Goal: Task Accomplishment & Management: Complete application form

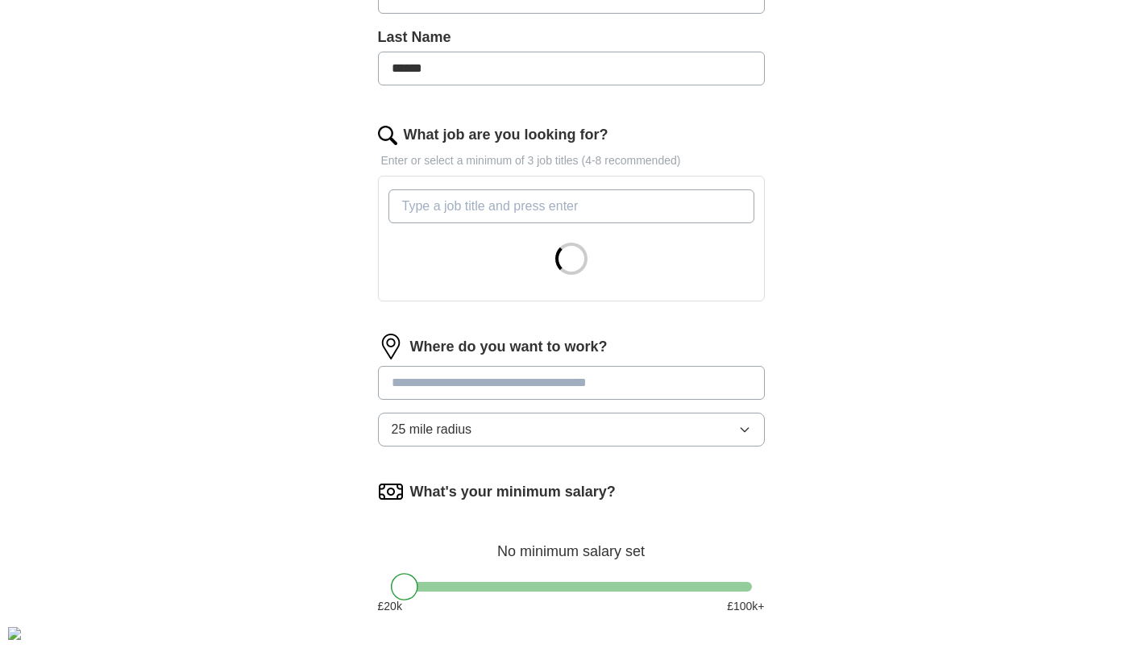
scroll to position [419, 0]
click at [559, 189] on input "What job are you looking for?" at bounding box center [571, 205] width 366 height 34
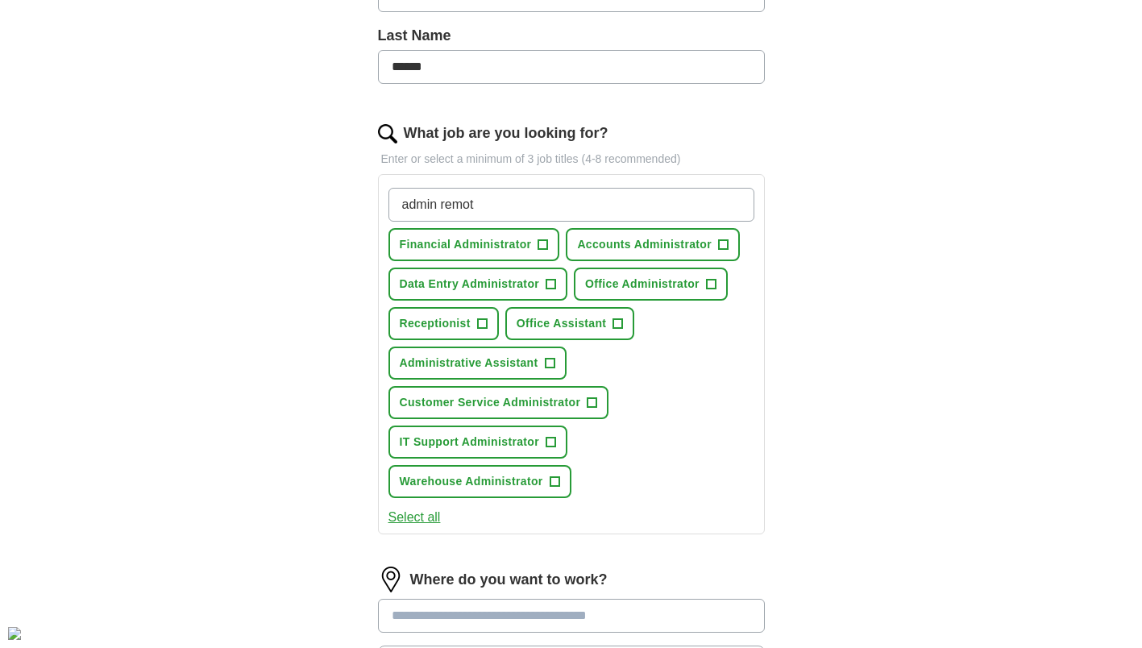
type input "admin remote"
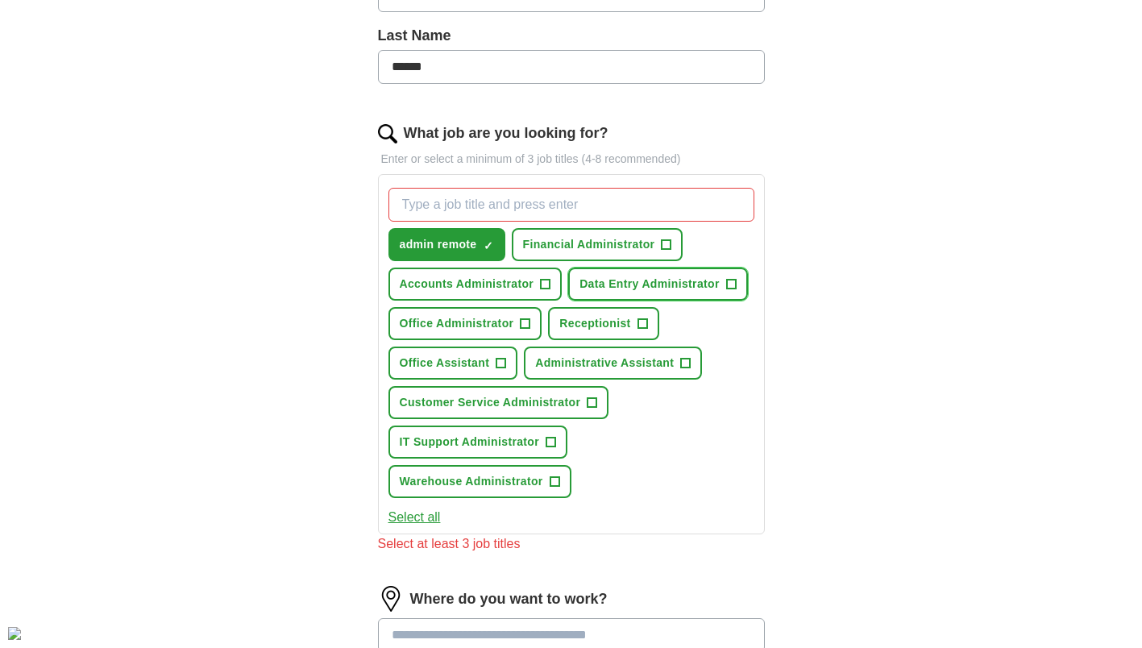
click at [698, 277] on span "Data Entry Administrator" at bounding box center [650, 284] width 140 height 17
click at [596, 324] on span "Receptionist" at bounding box center [594, 323] width 71 height 17
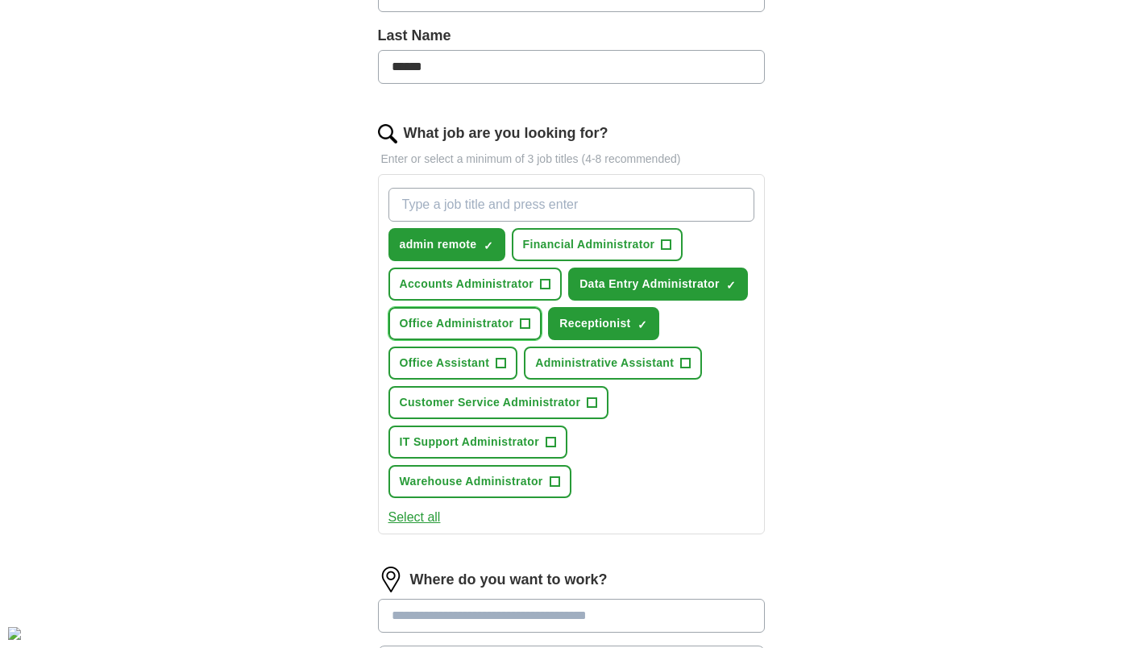
click at [500, 330] on span "Office Administrator" at bounding box center [457, 323] width 114 height 17
click at [467, 364] on span "Office Assistant" at bounding box center [445, 363] width 90 height 17
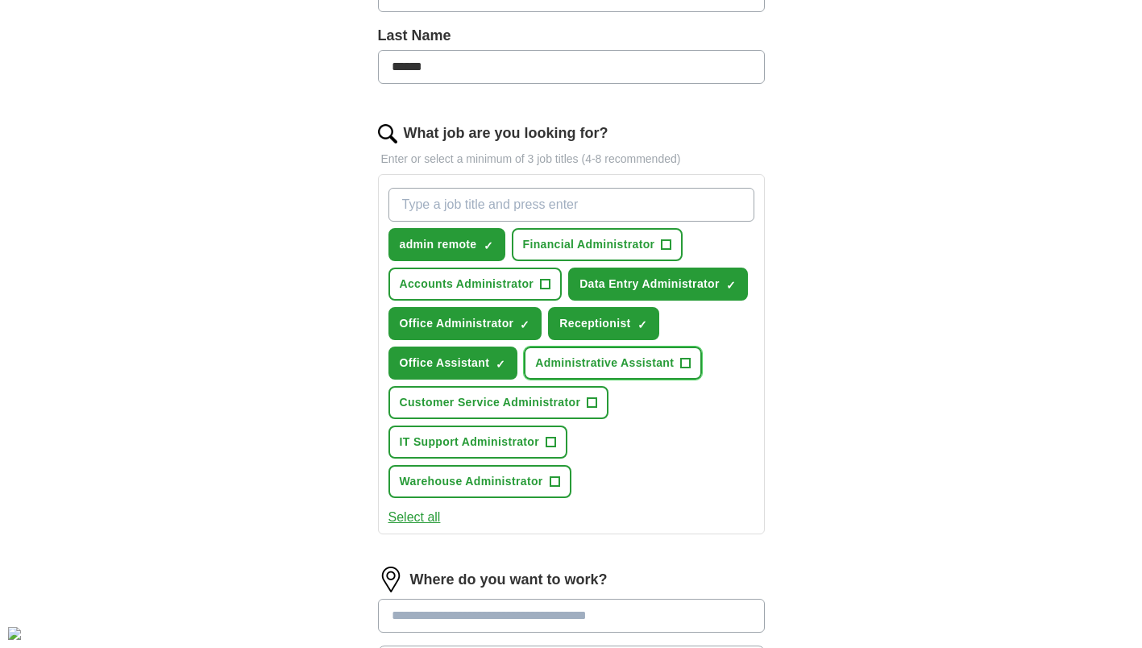
click at [570, 369] on span "Administrative Assistant" at bounding box center [604, 363] width 139 height 17
click at [541, 282] on span "+" at bounding box center [546, 284] width 10 height 13
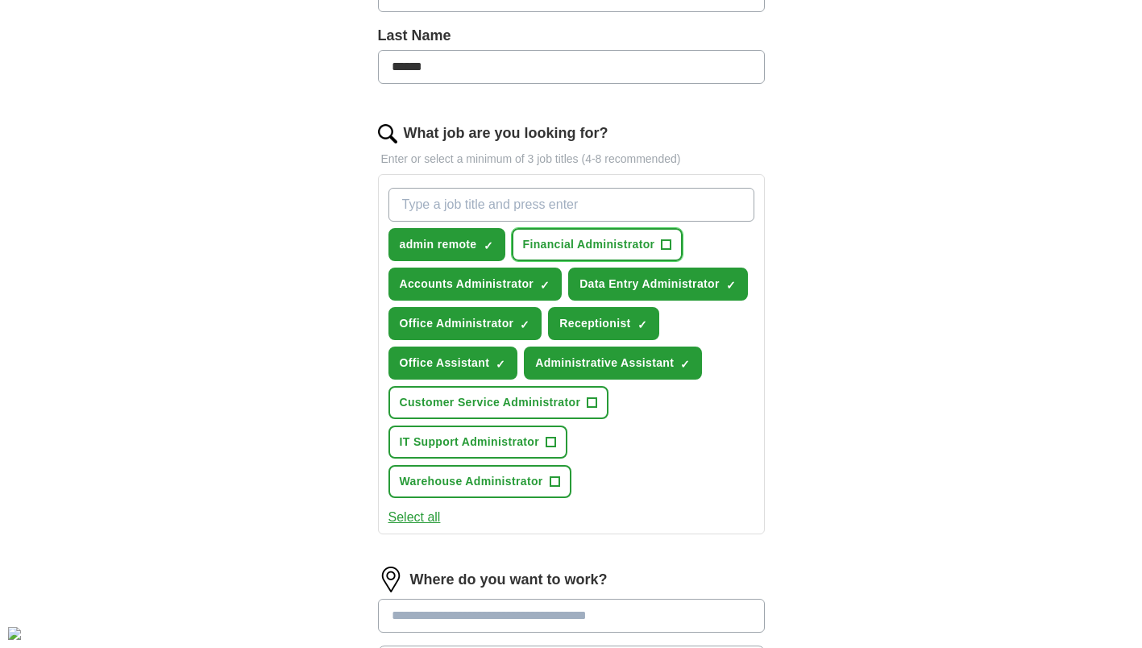
click at [585, 248] on span "Financial Administrator" at bounding box center [589, 244] width 132 height 17
click at [496, 410] on span "Customer Service Administrator" at bounding box center [490, 402] width 181 height 17
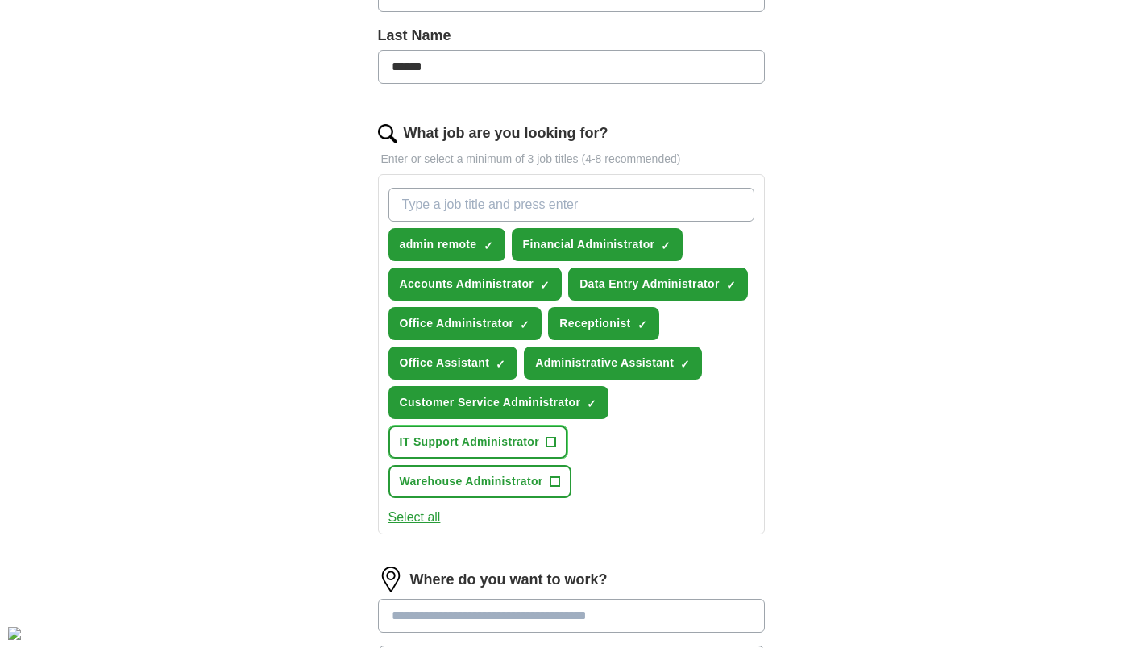
click at [472, 447] on span "IT Support Administrator" at bounding box center [470, 442] width 140 height 17
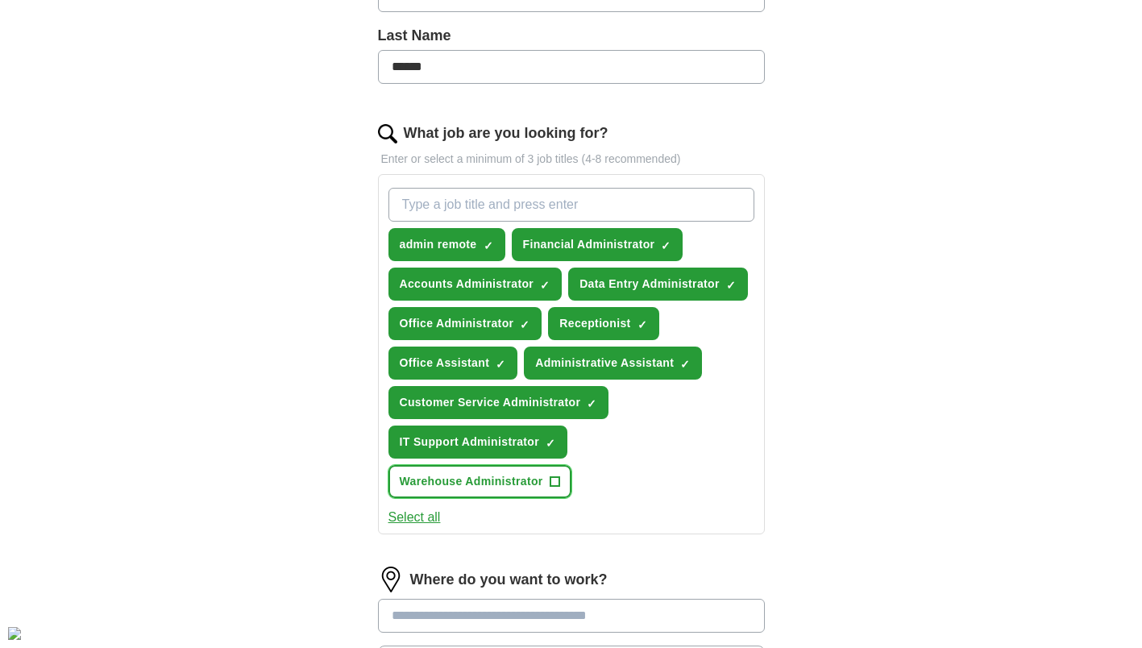
click at [449, 480] on span "Warehouse Administrator" at bounding box center [471, 481] width 143 height 17
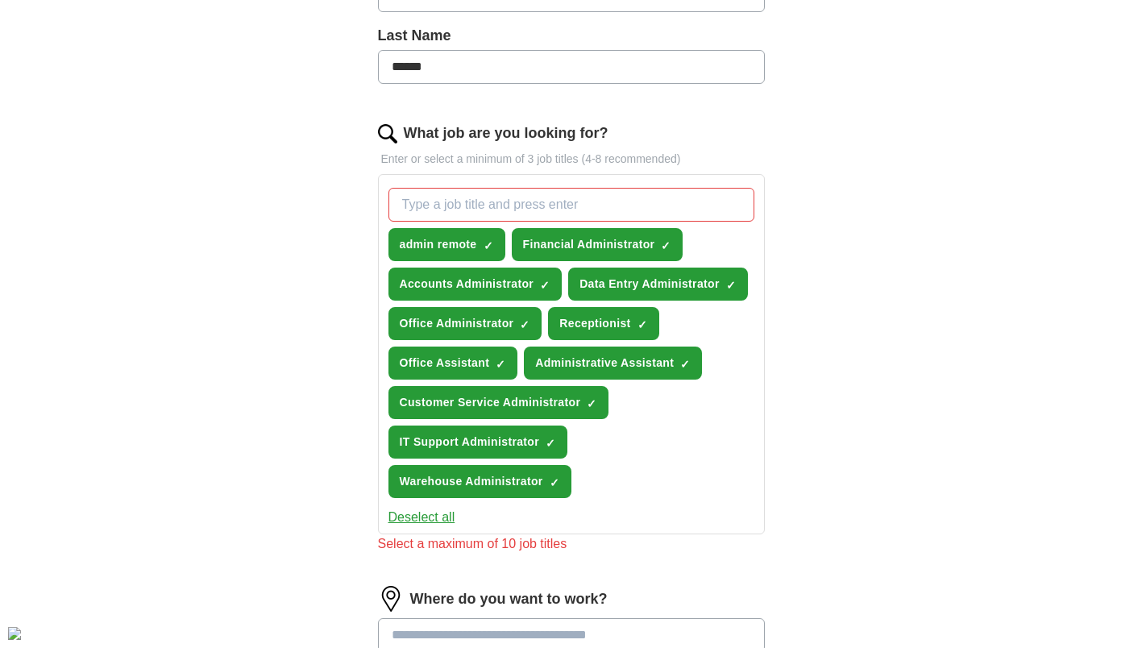
click at [337, 536] on div "Let ApplyIQ do the hard work of searching and applying for jobs. Just tell us w…" at bounding box center [572, 351] width 516 height 1263
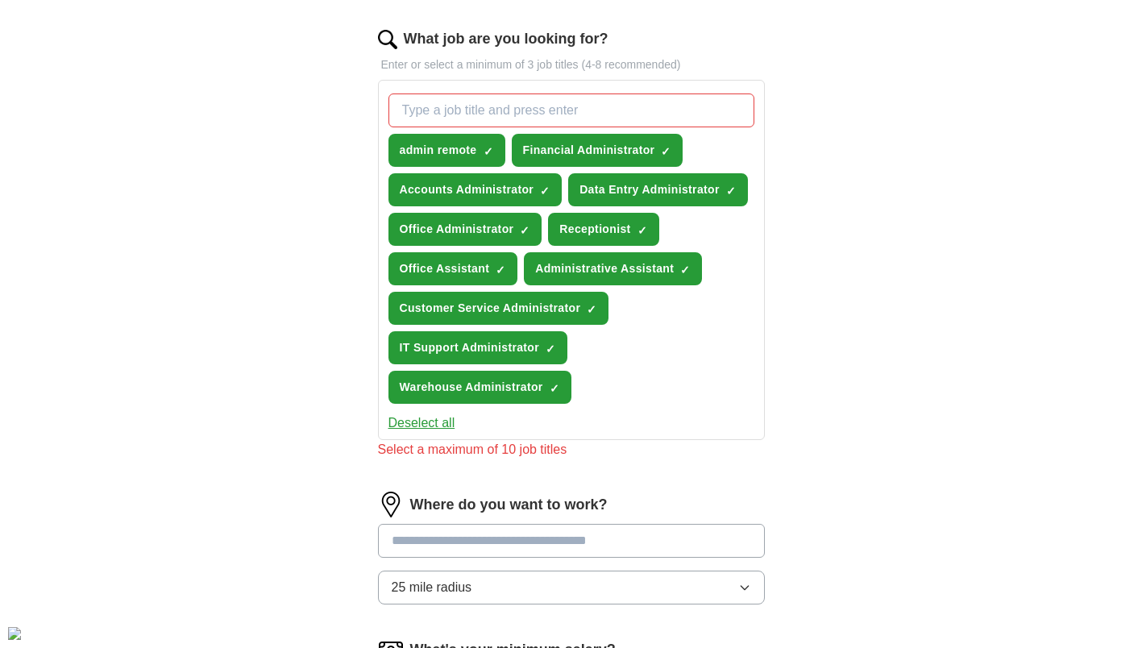
scroll to position [548, 0]
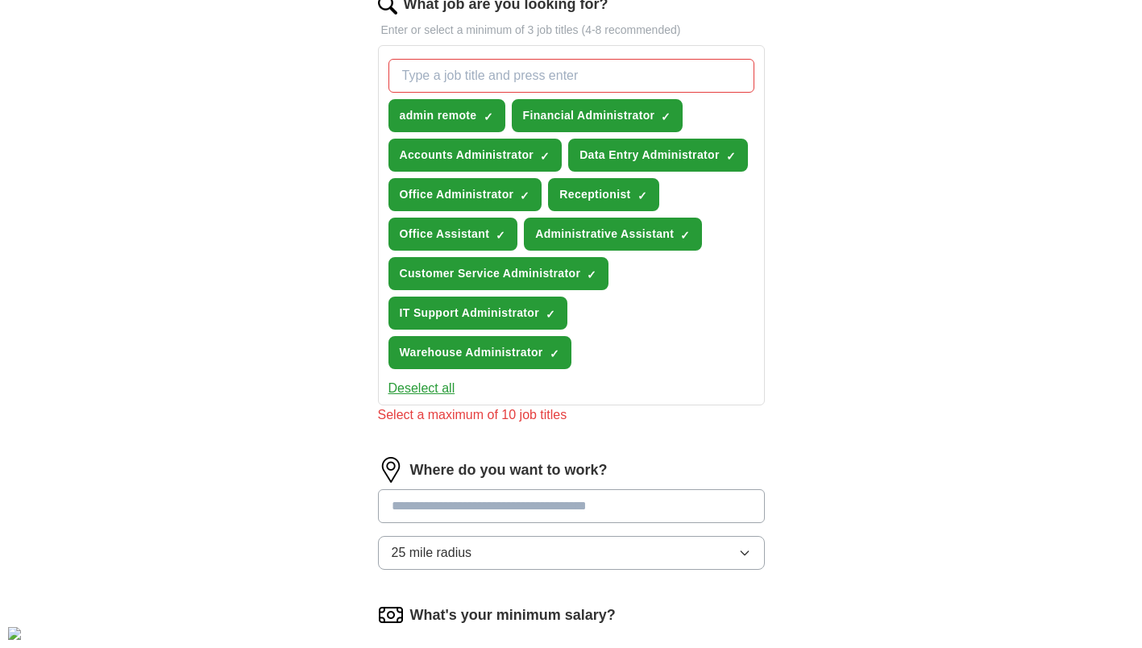
click at [564, 544] on button "25 mile radius" at bounding box center [571, 553] width 387 height 34
click at [442, 614] on span "5 mile radius" at bounding box center [428, 622] width 73 height 19
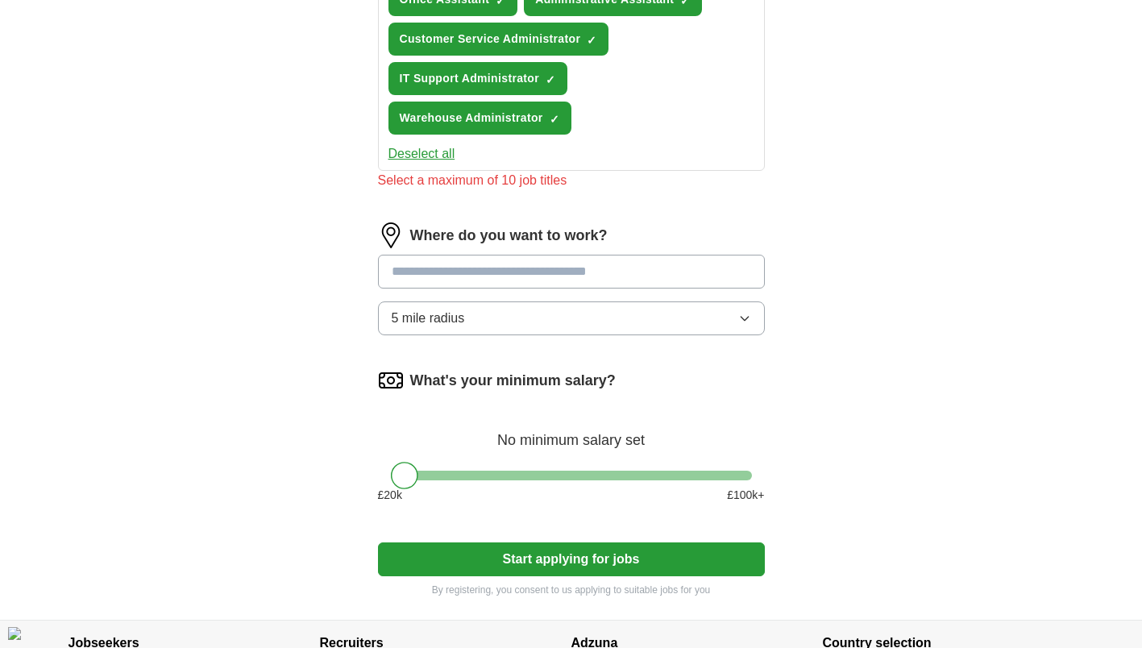
scroll to position [804, 0]
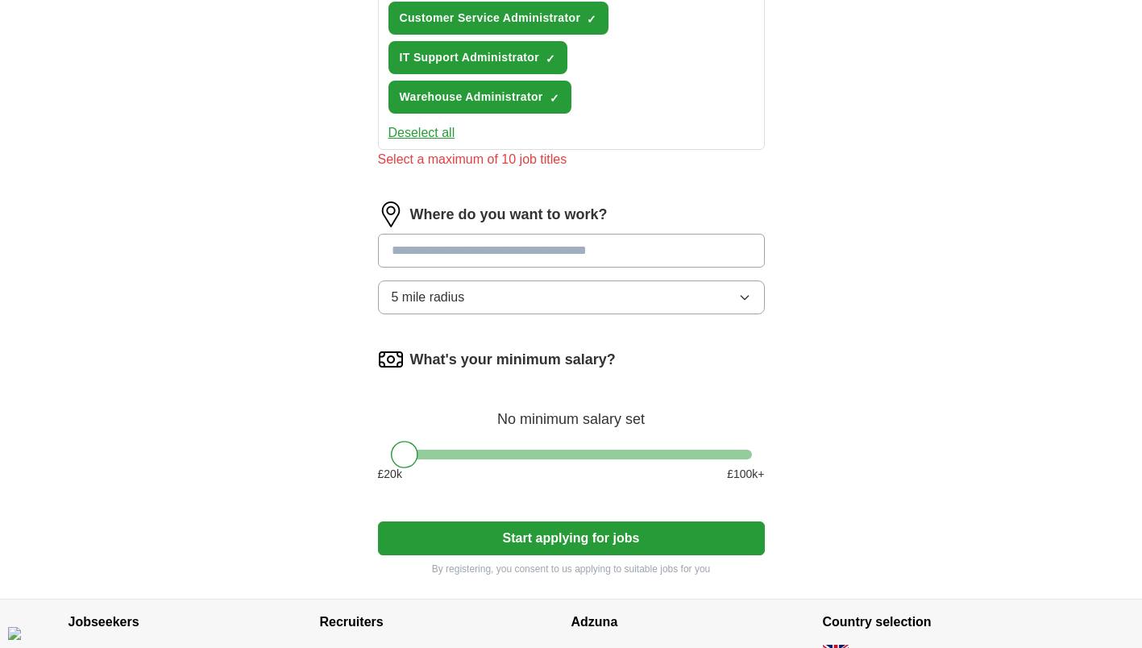
click at [610, 292] on button "5 mile radius" at bounding box center [571, 297] width 387 height 34
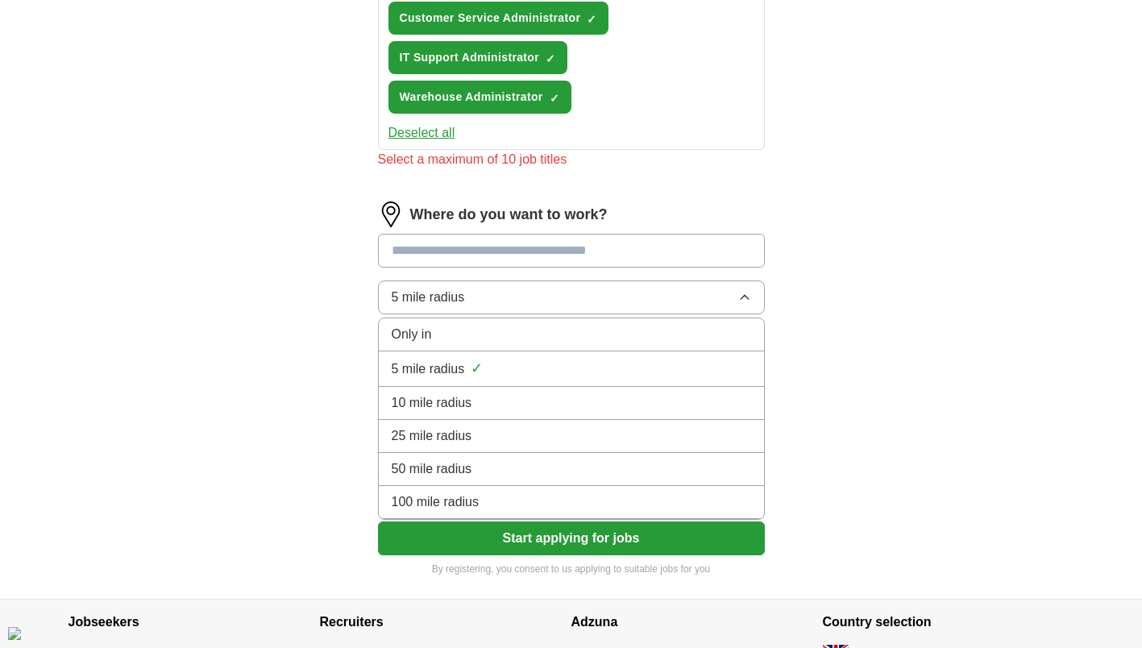
click at [513, 409] on div "10 mile radius" at bounding box center [571, 402] width 359 height 19
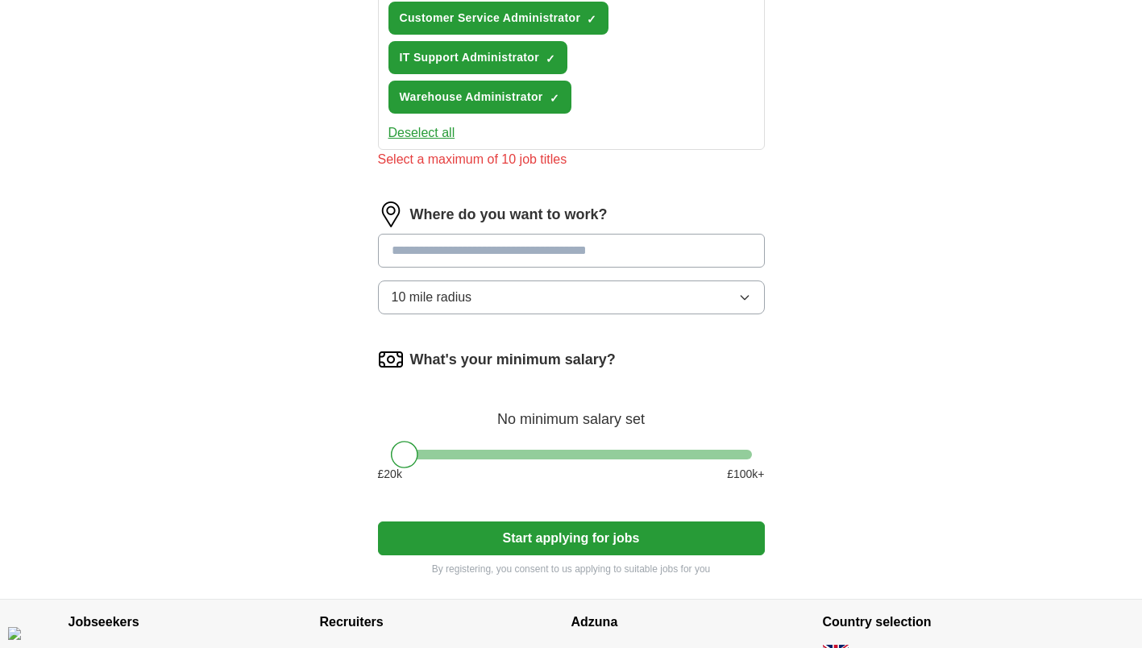
click at [581, 248] on input at bounding box center [571, 251] width 387 height 34
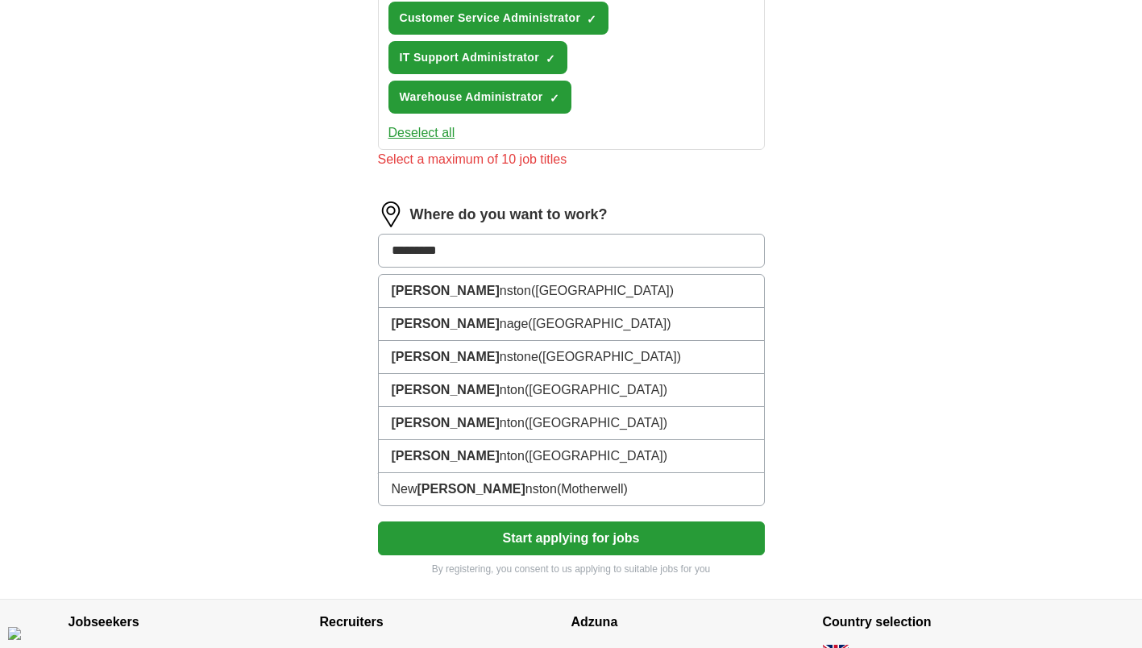
type input "*********"
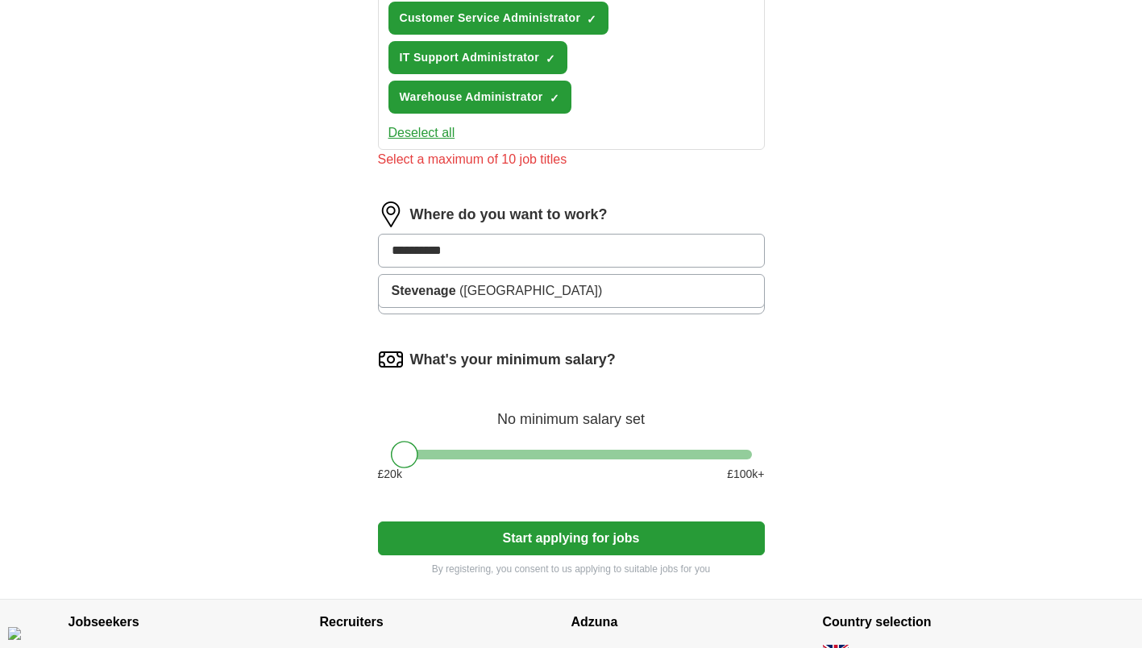
click at [708, 284] on li "Stevenage ([GEOGRAPHIC_DATA])" at bounding box center [571, 291] width 385 height 32
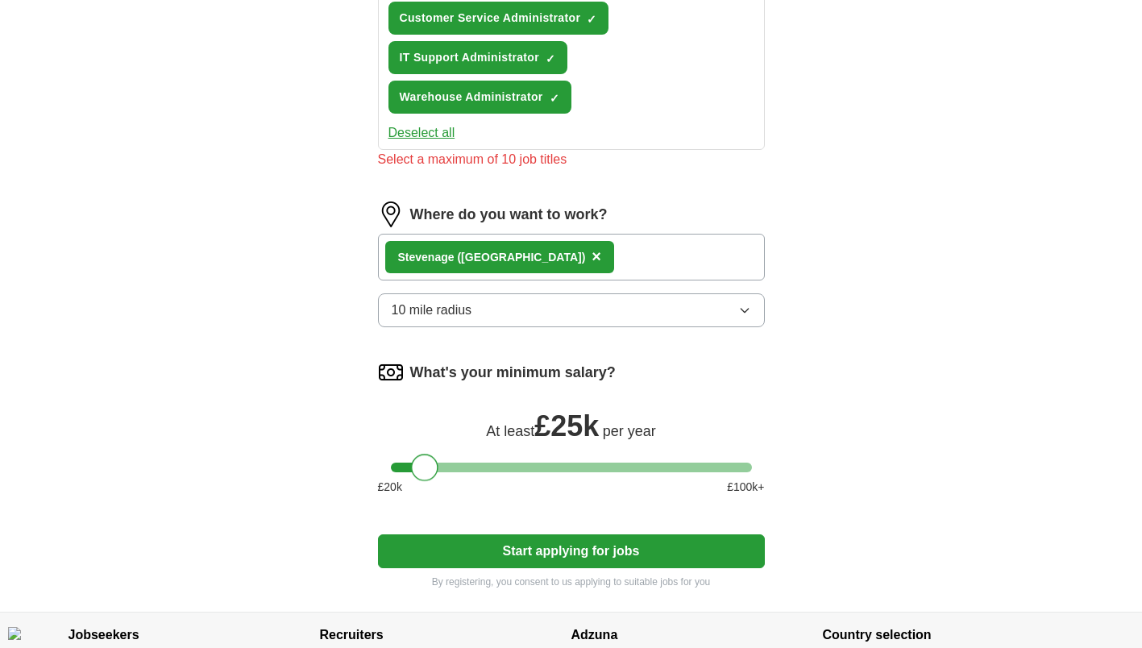
click at [593, 565] on button "Start applying for jobs" at bounding box center [571, 551] width 387 height 34
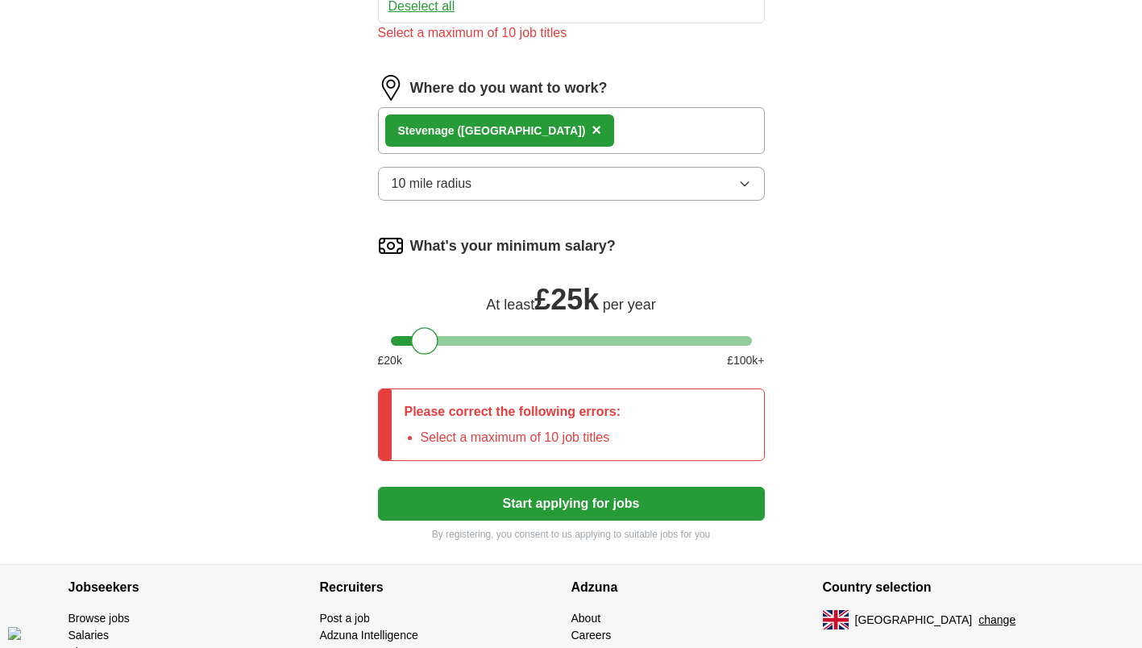
scroll to position [929, 0]
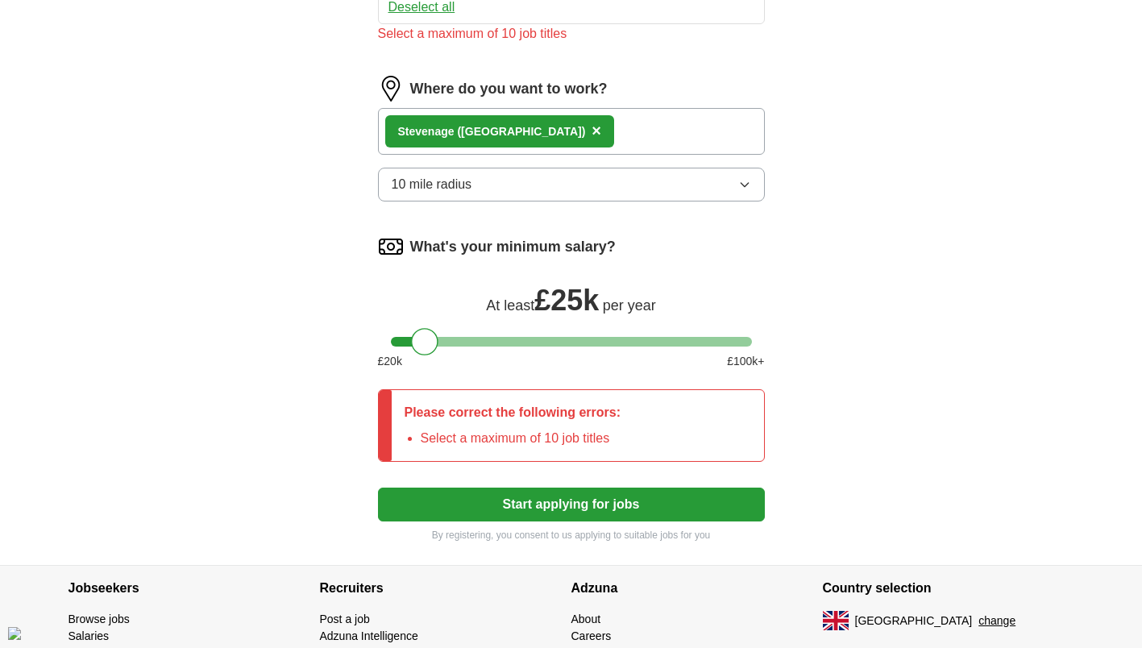
click at [654, 502] on button "Start applying for jobs" at bounding box center [571, 505] width 387 height 34
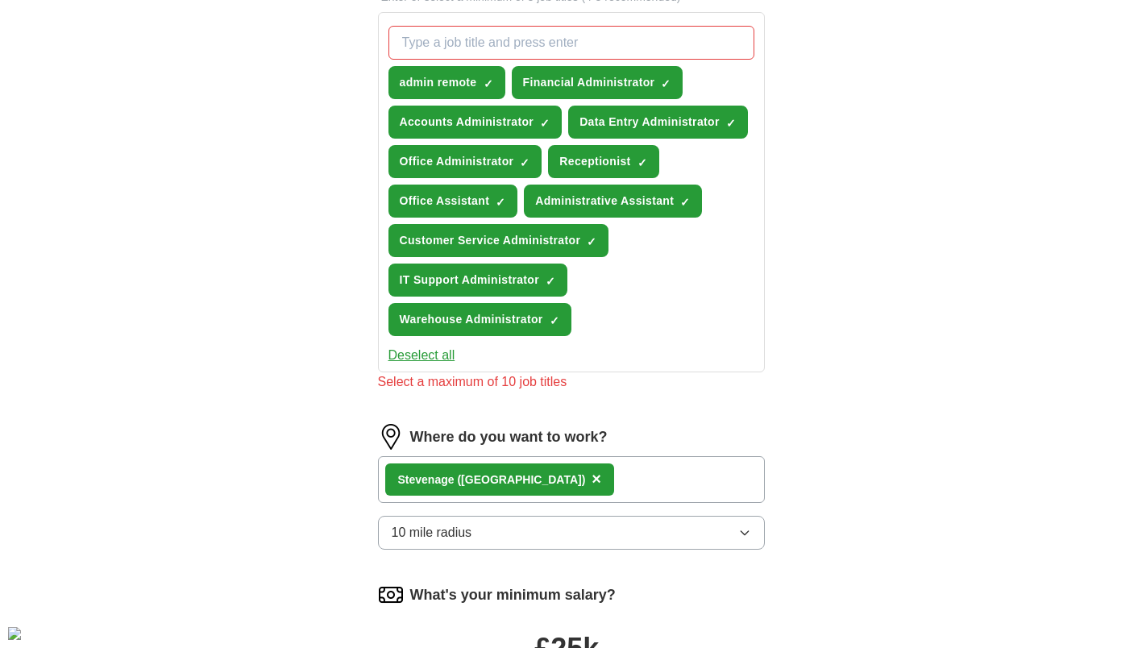
scroll to position [571, 0]
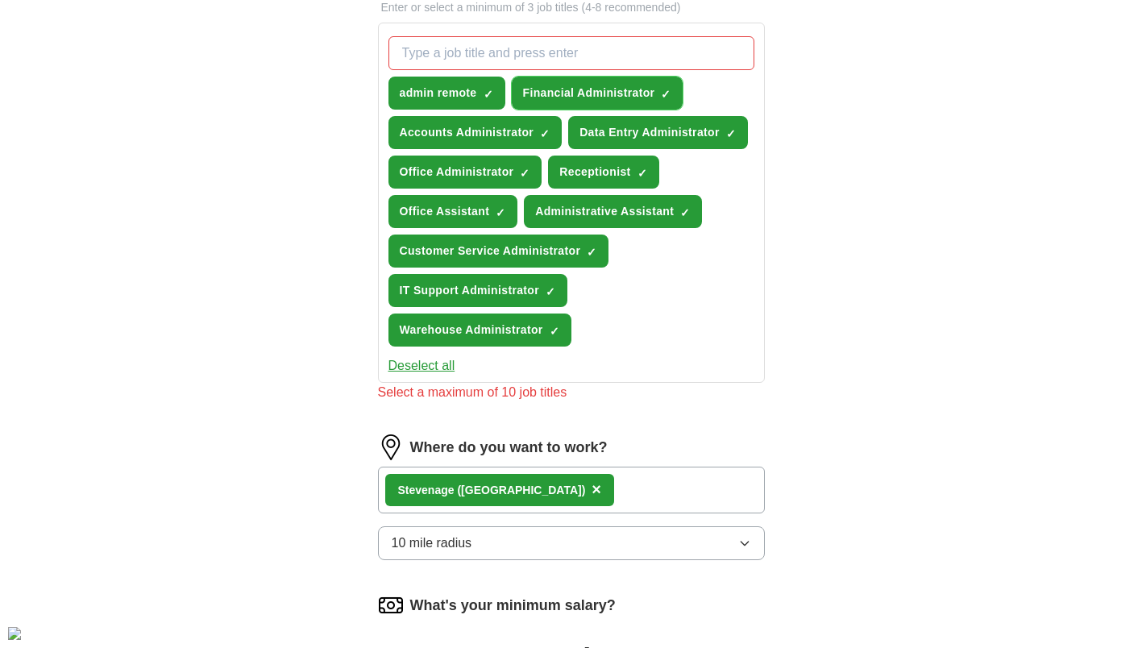
click at [628, 92] on span "Financial Administrator" at bounding box center [589, 93] width 132 height 17
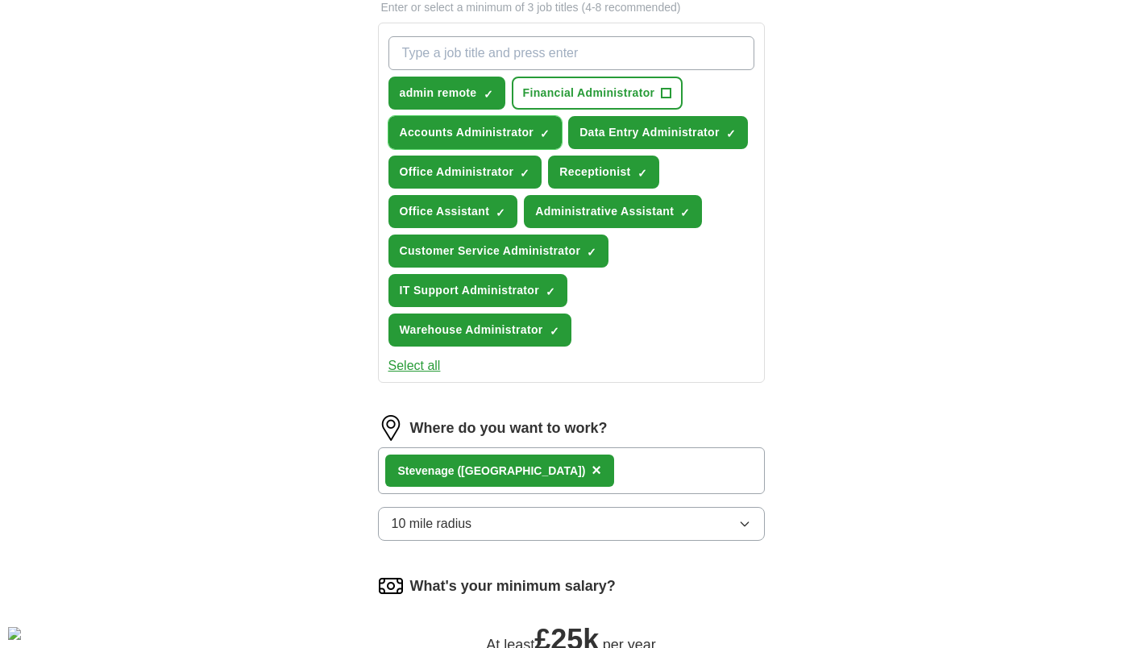
click at [518, 121] on button "Accounts Administrator ✓ ×" at bounding box center [475, 132] width 174 height 33
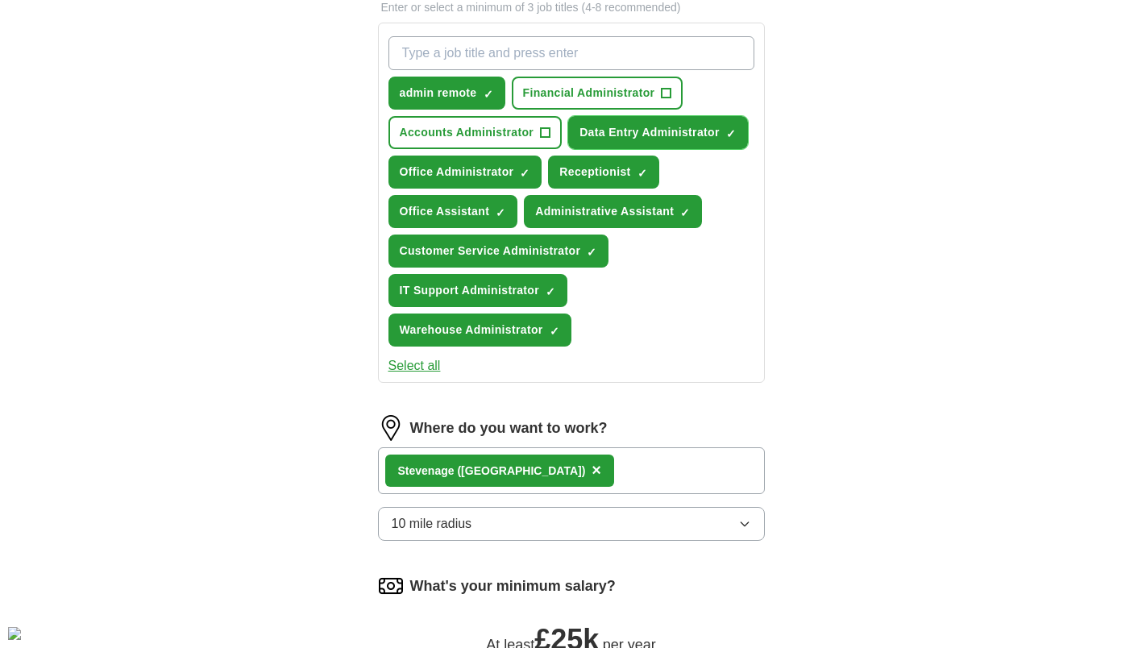
click at [688, 127] on span "Data Entry Administrator" at bounding box center [650, 132] width 140 height 17
click at [488, 181] on button "Office Administrator ✓ ×" at bounding box center [465, 172] width 154 height 33
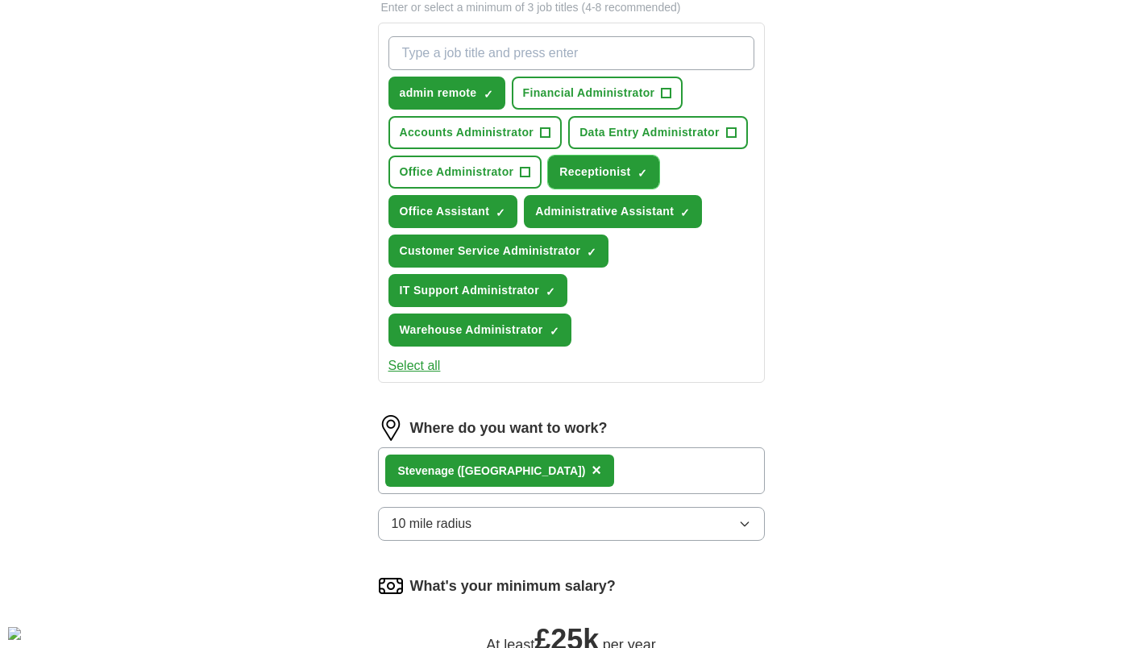
click at [627, 168] on span "Receptionist" at bounding box center [594, 172] width 71 height 17
click at [490, 169] on span "Office Administrator" at bounding box center [457, 172] width 114 height 17
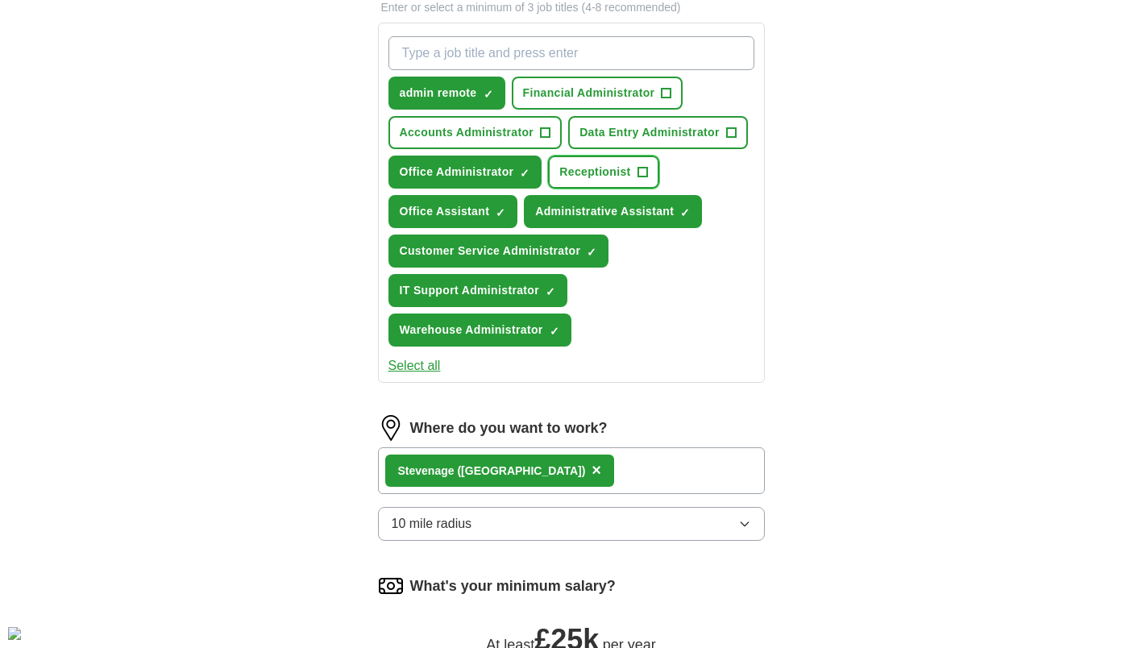
click at [607, 172] on span "Receptionist" at bounding box center [594, 172] width 71 height 17
click at [664, 131] on span "Data Entry Administrator" at bounding box center [650, 132] width 140 height 17
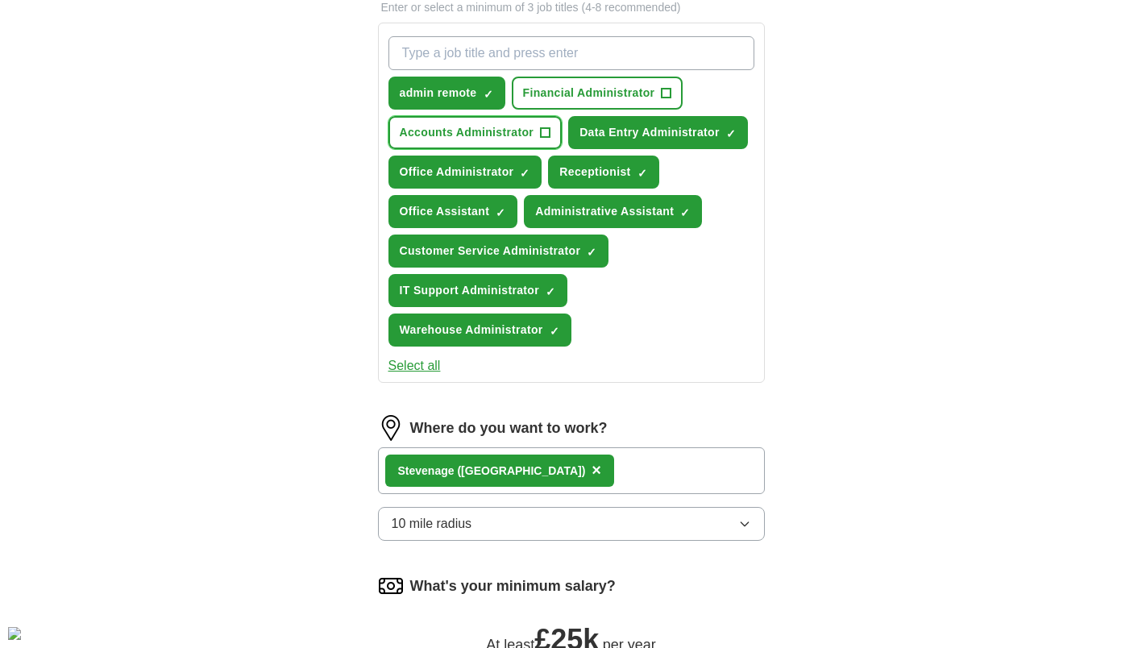
click at [504, 132] on span "Accounts Administrator" at bounding box center [467, 132] width 135 height 17
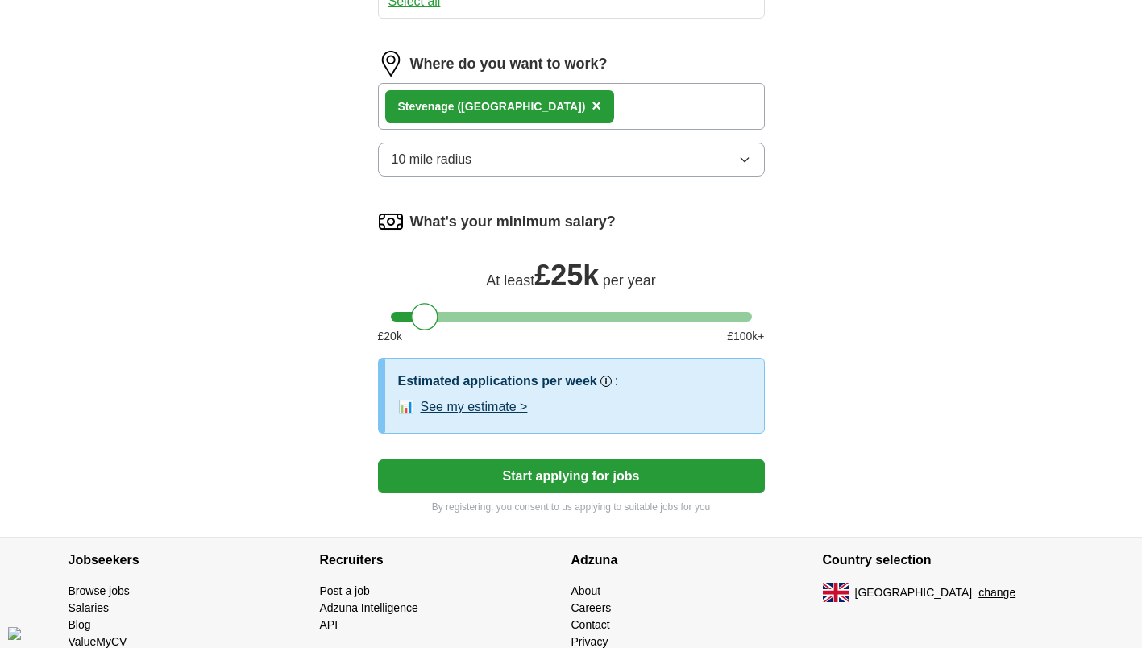
scroll to position [961, 0]
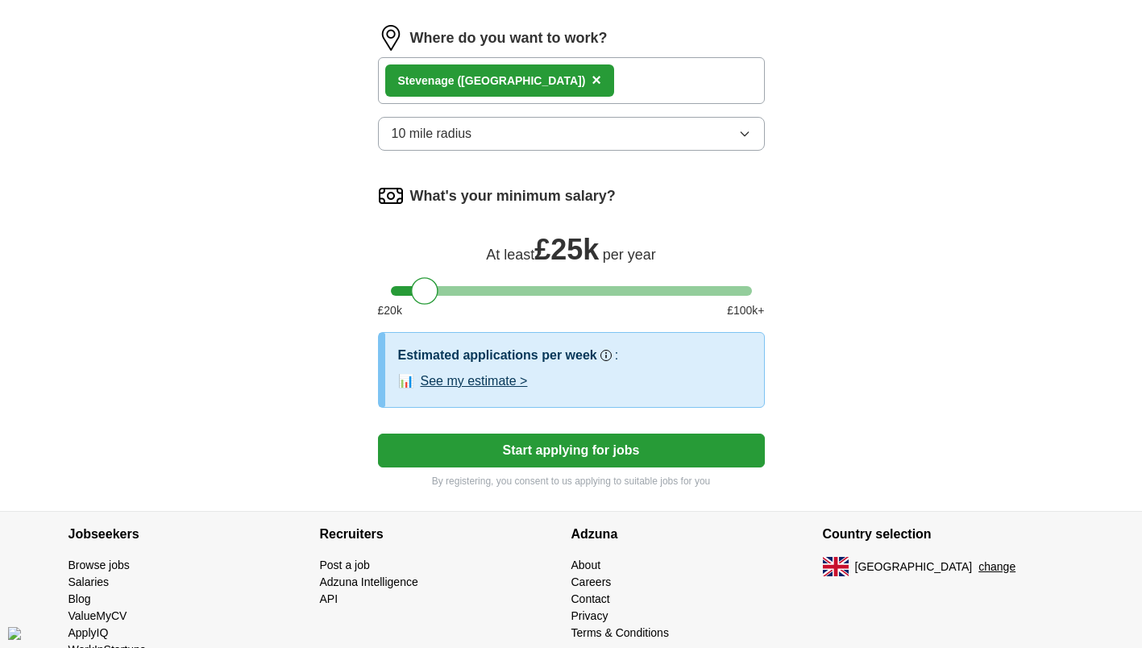
click at [625, 442] on button "Start applying for jobs" at bounding box center [571, 451] width 387 height 34
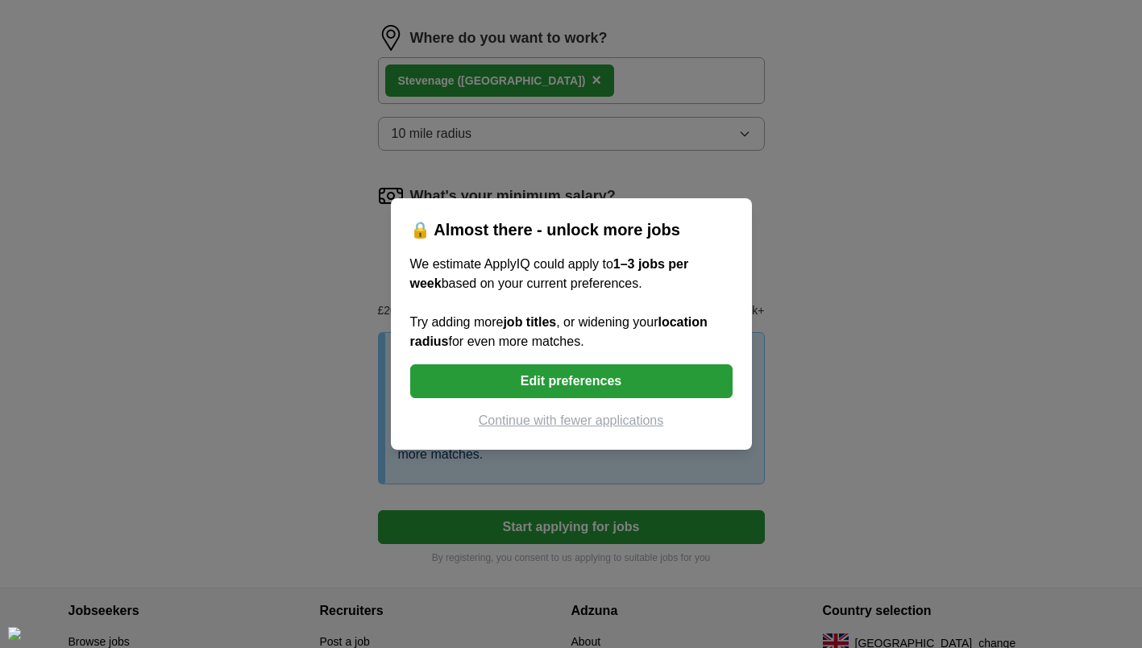
click at [590, 416] on button "Continue with fewer applications" at bounding box center [571, 420] width 322 height 19
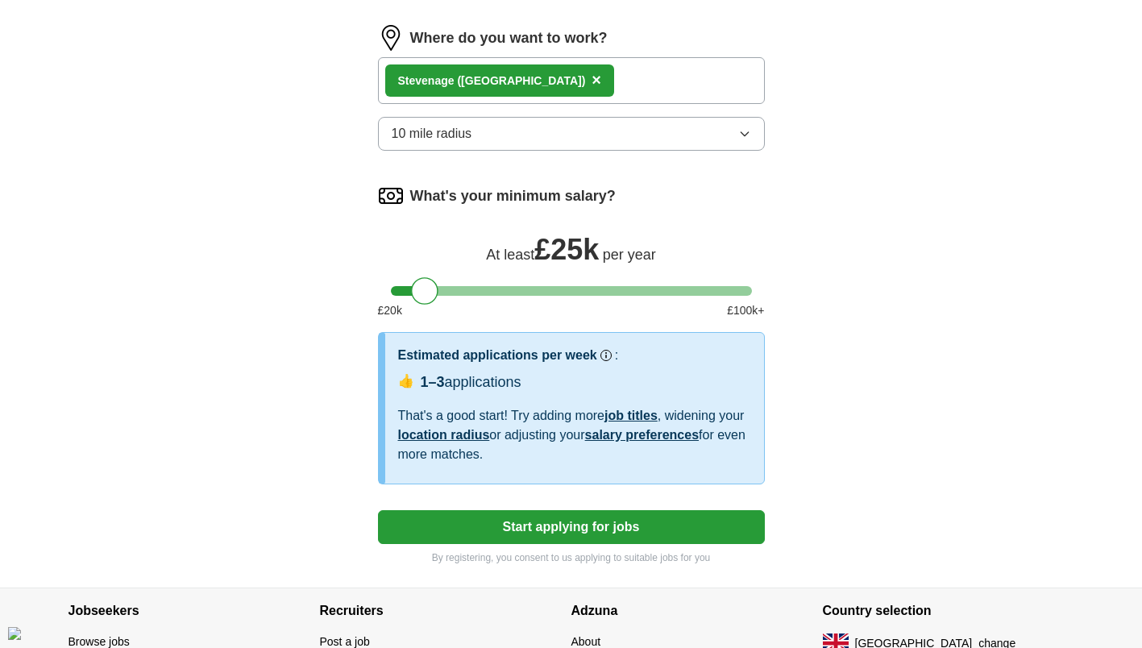
select select "**"
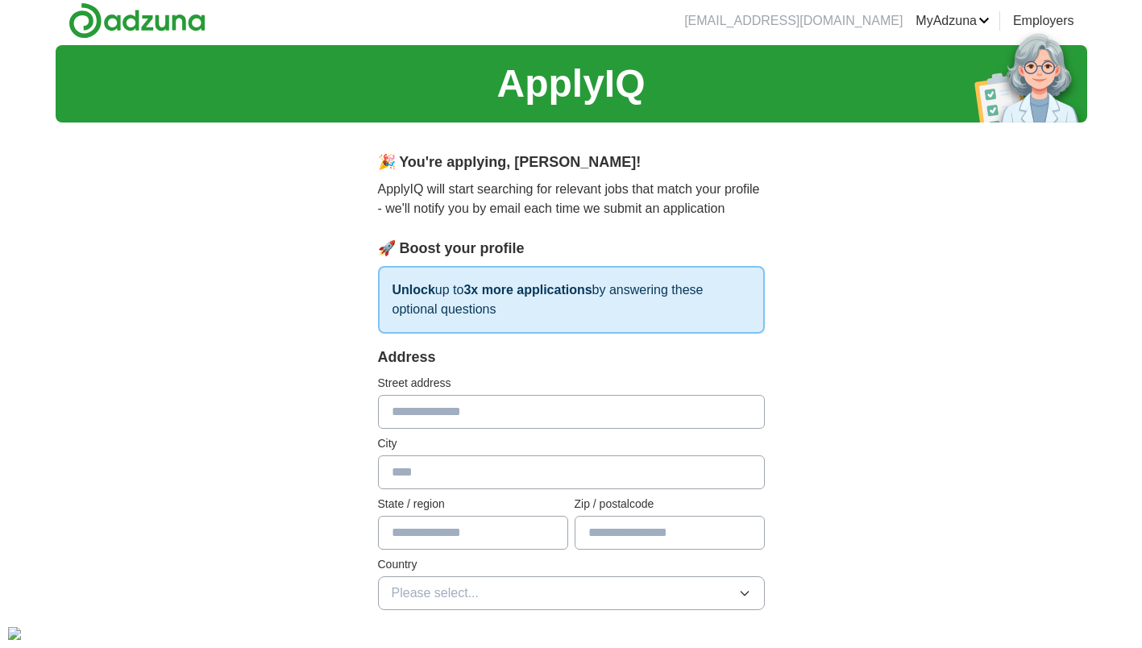
scroll to position [0, 0]
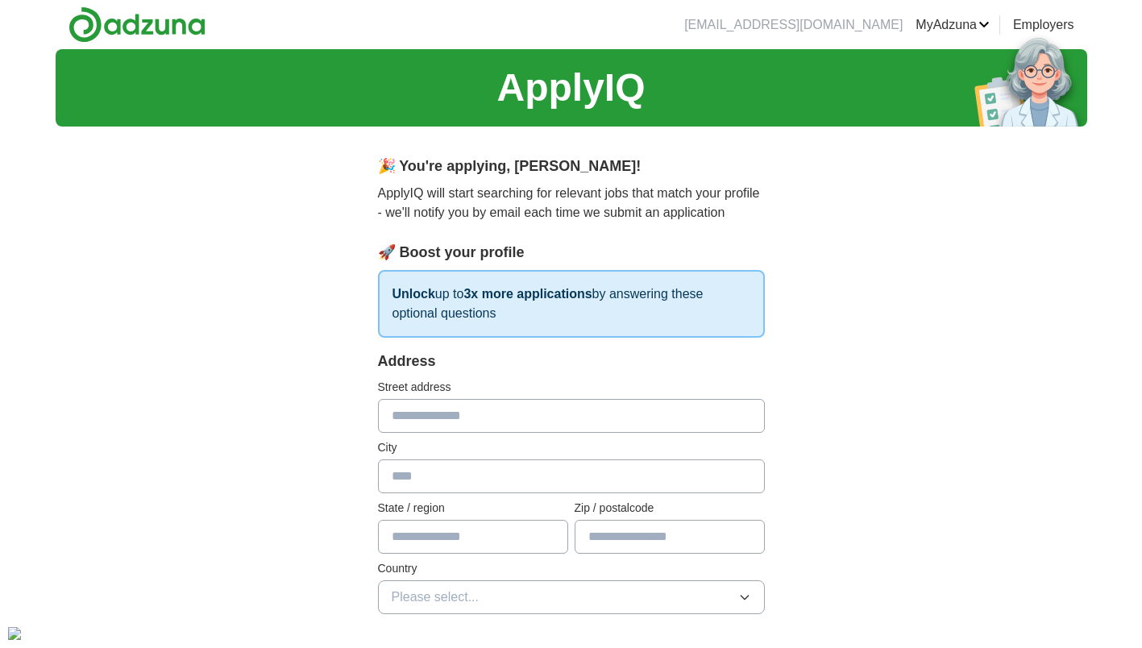
click at [716, 401] on input "text" at bounding box center [571, 416] width 387 height 34
type input "**********"
type input "*********"
type input "**********"
type input "******"
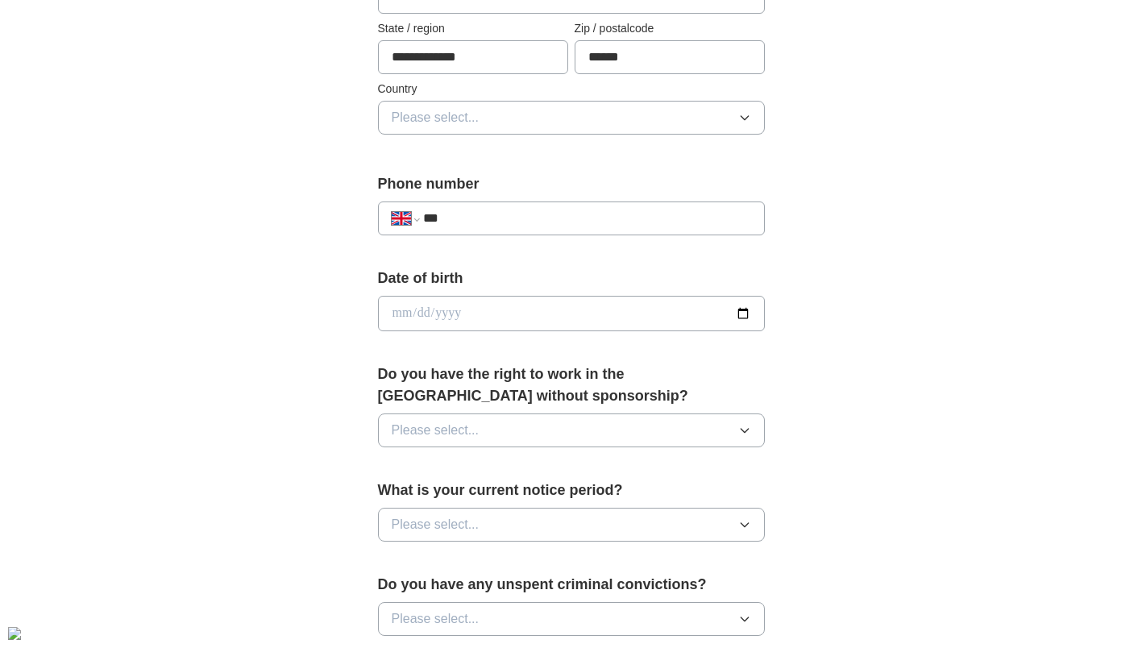
scroll to position [548, 0]
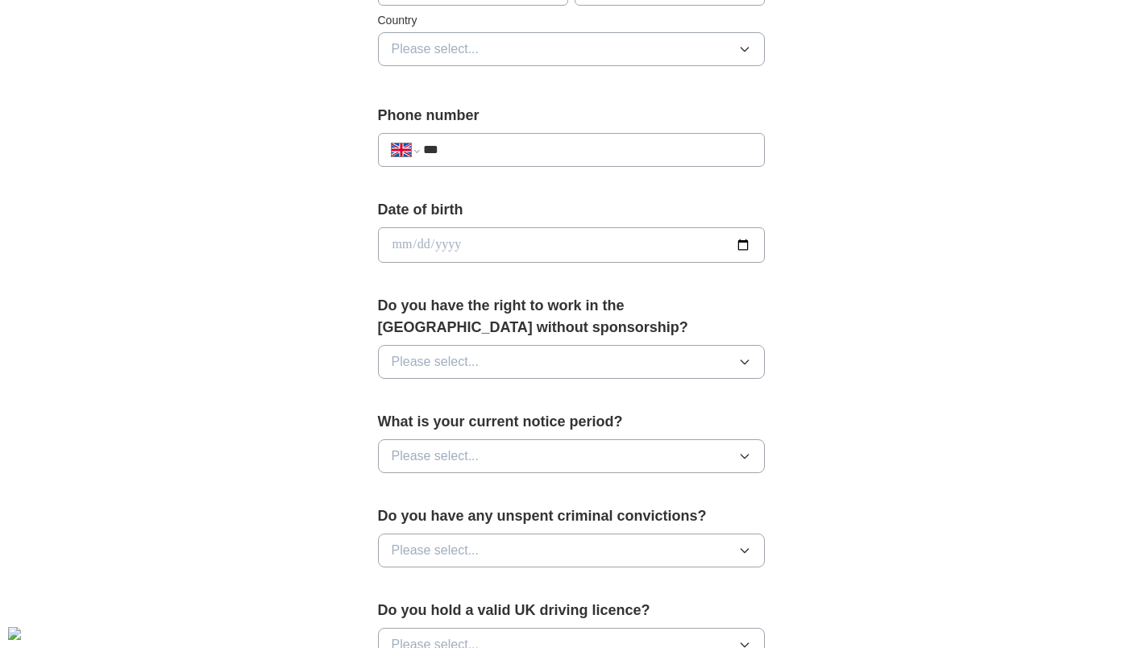
click at [625, 47] on button "Please select..." at bounding box center [571, 49] width 387 height 34
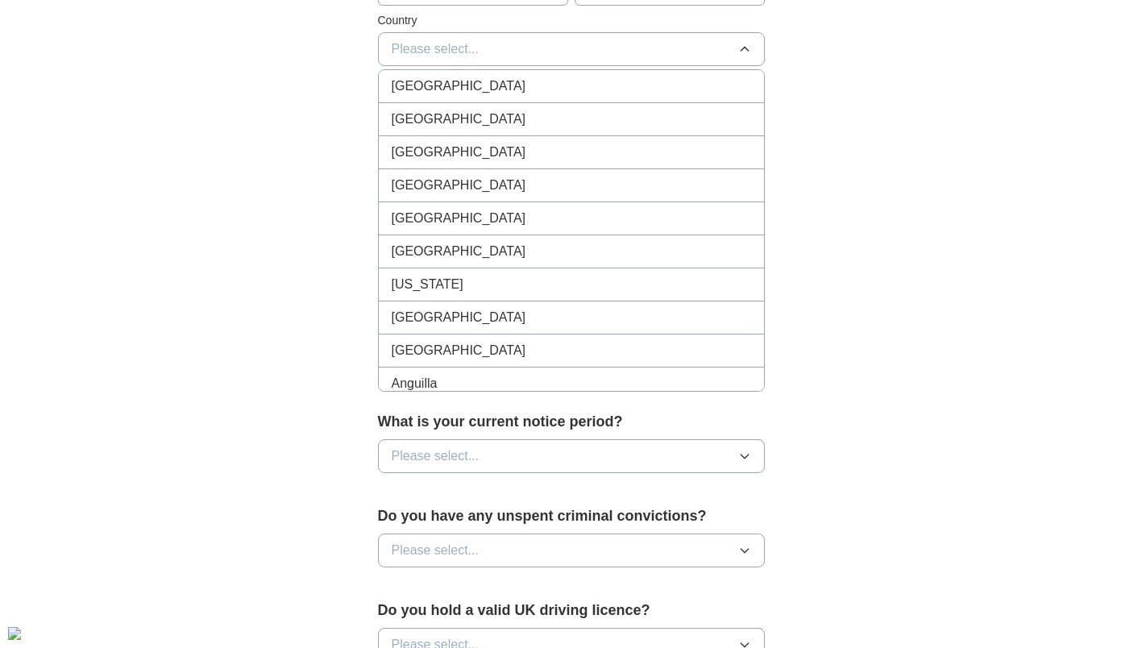
click at [477, 79] on span "[GEOGRAPHIC_DATA]" at bounding box center [459, 86] width 135 height 19
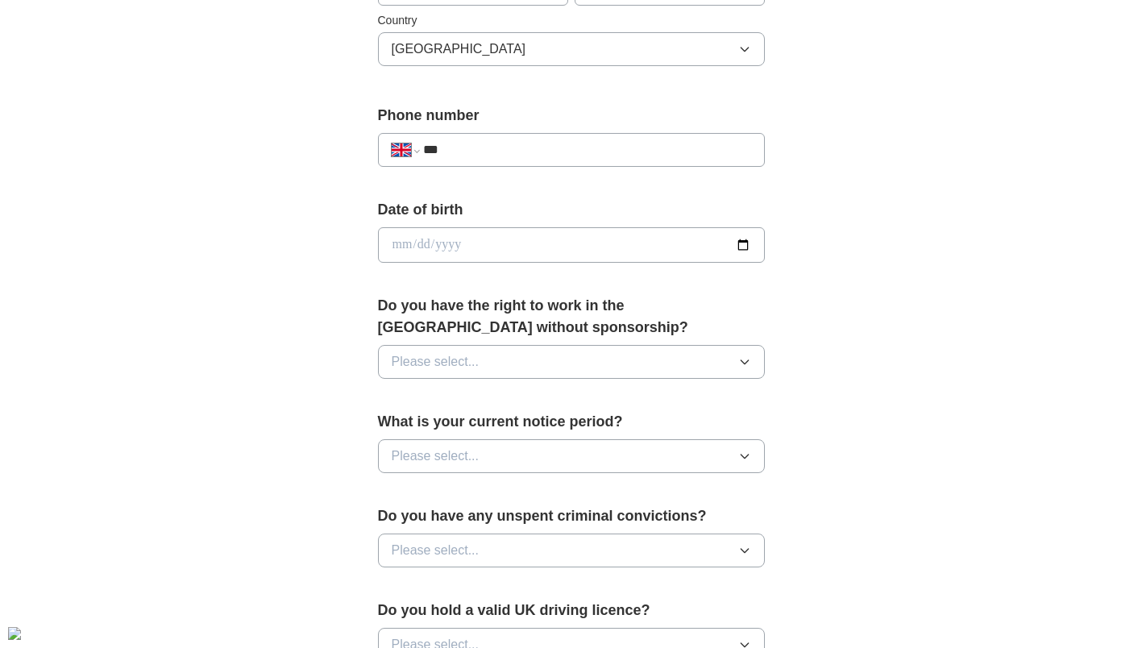
click at [483, 145] on input "***" at bounding box center [586, 149] width 327 height 19
type input "**********"
click at [647, 365] on button "Please select..." at bounding box center [571, 362] width 387 height 34
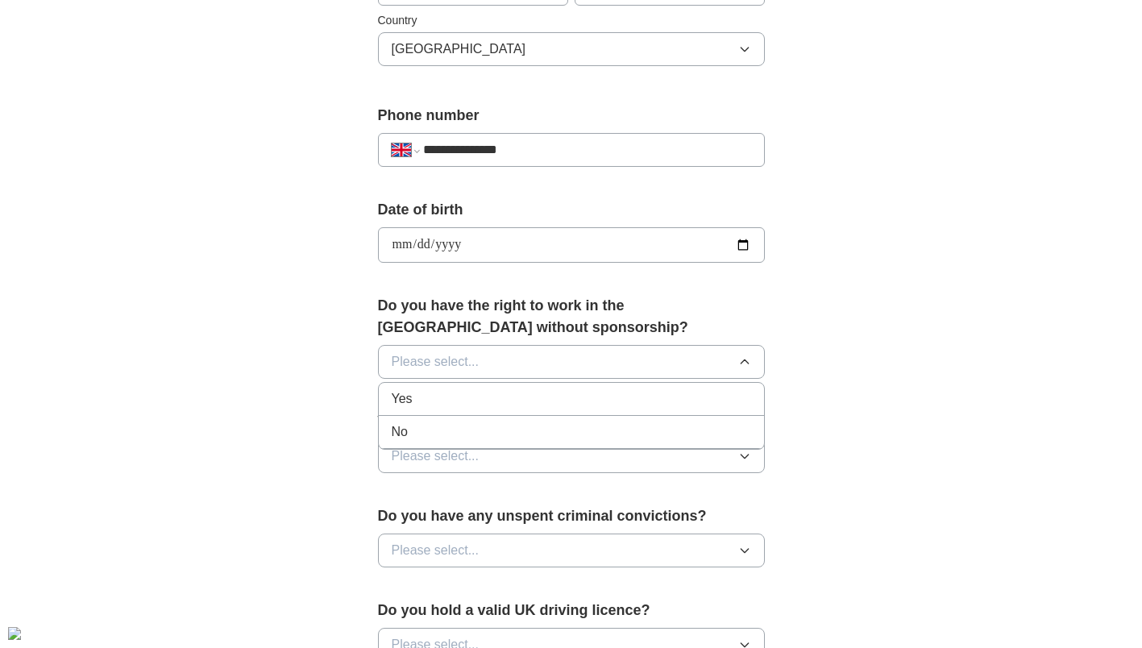
click at [623, 392] on div "Yes" at bounding box center [571, 398] width 359 height 19
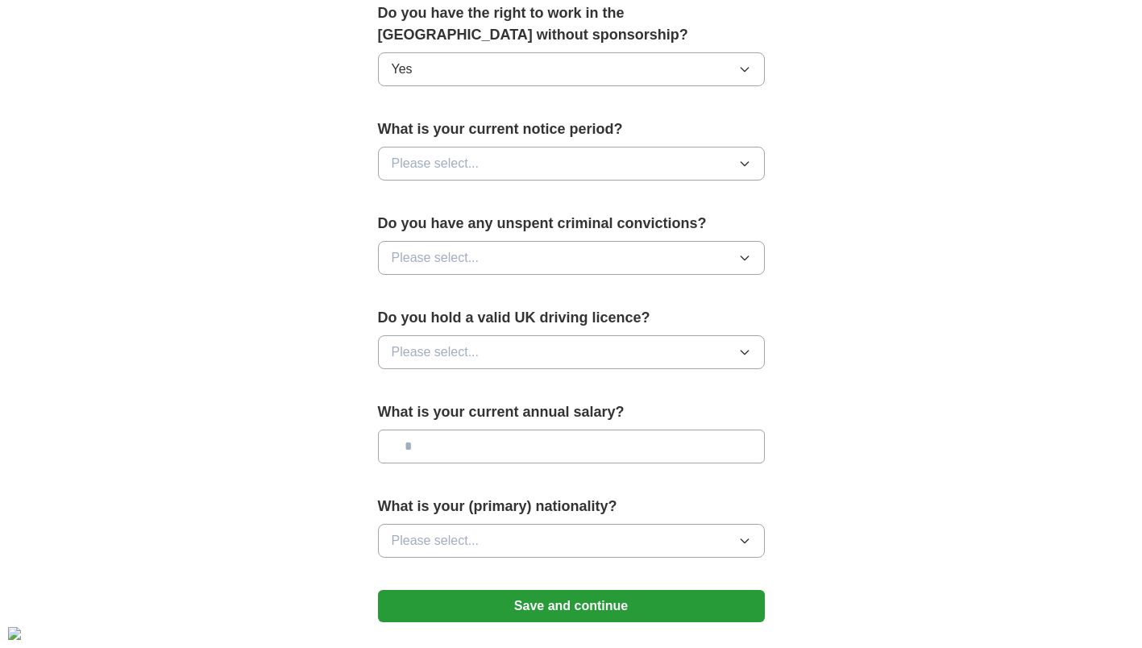
scroll to position [841, 0]
click at [688, 164] on button "Please select..." at bounding box center [571, 163] width 387 height 34
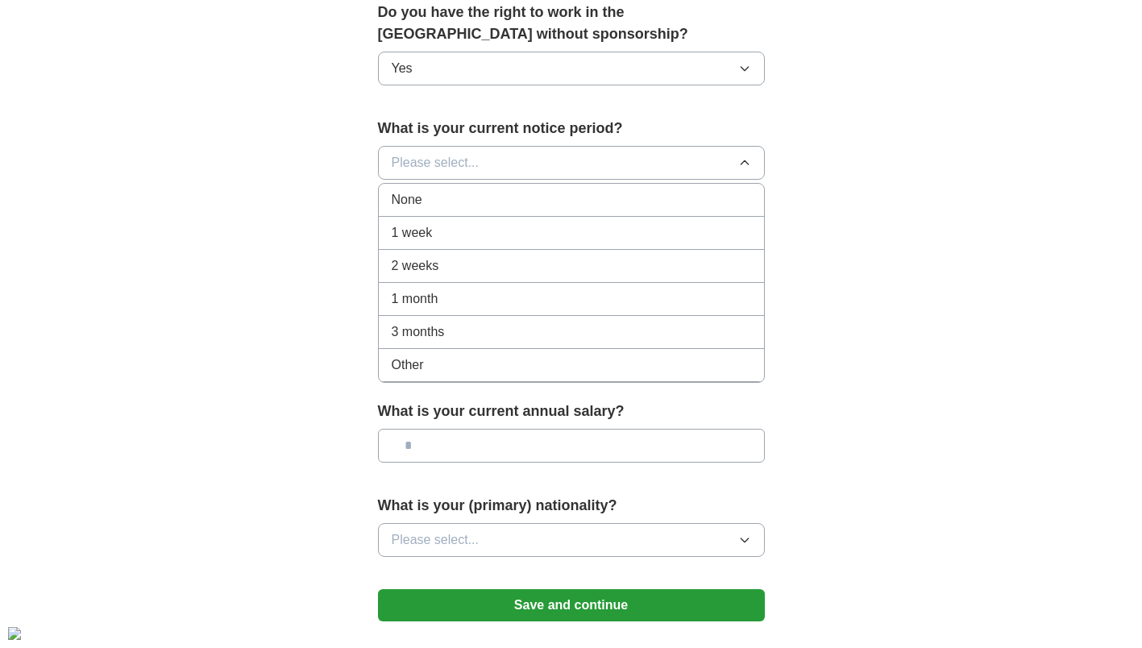
click at [642, 236] on div "1 week" at bounding box center [571, 232] width 359 height 19
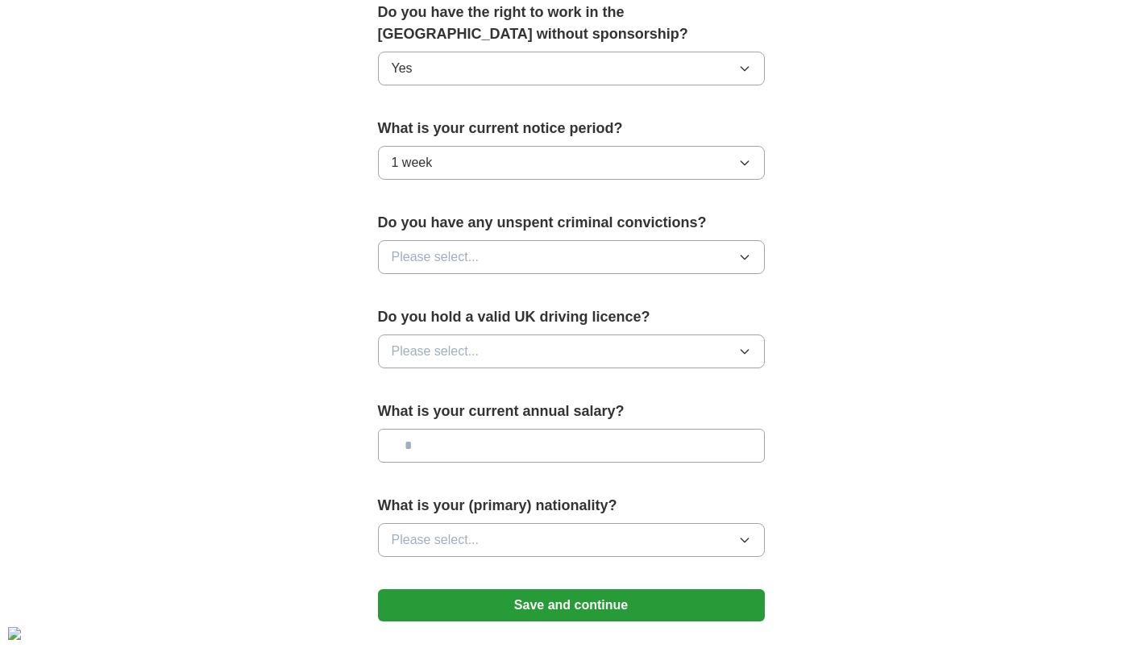
click at [670, 242] on button "Please select..." at bounding box center [571, 257] width 387 height 34
click at [609, 325] on div "No" at bounding box center [571, 327] width 359 height 19
click at [596, 356] on button "Please select..." at bounding box center [571, 351] width 387 height 34
click at [577, 384] on div "Yes" at bounding box center [571, 388] width 359 height 19
click at [563, 451] on input "text" at bounding box center [571, 446] width 387 height 34
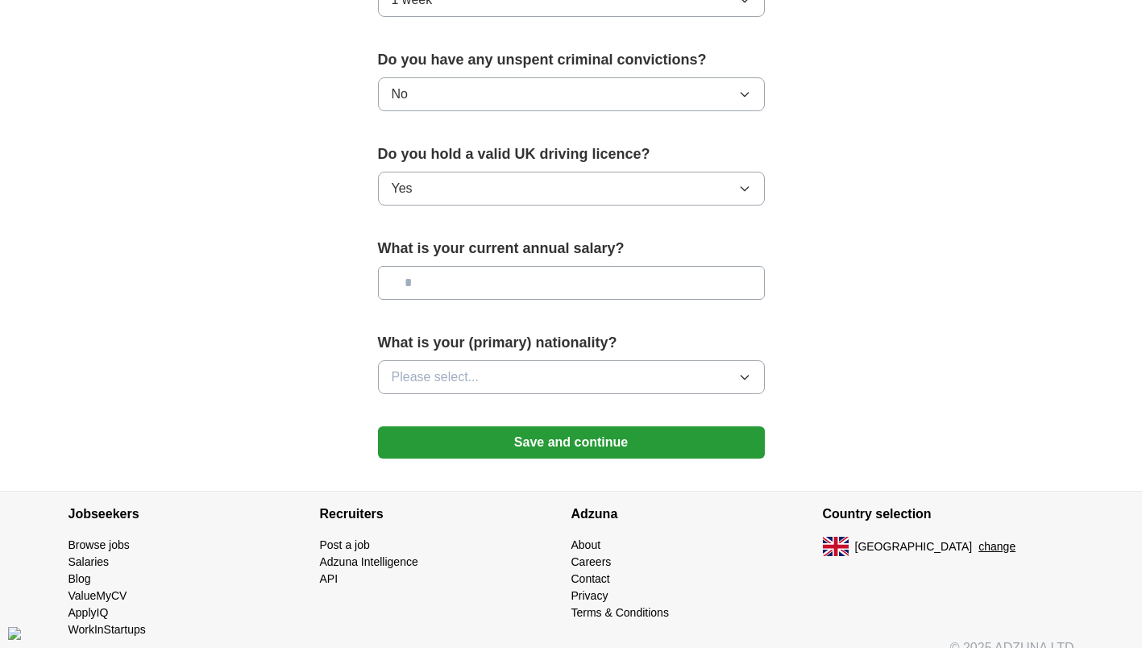
scroll to position [1025, 0]
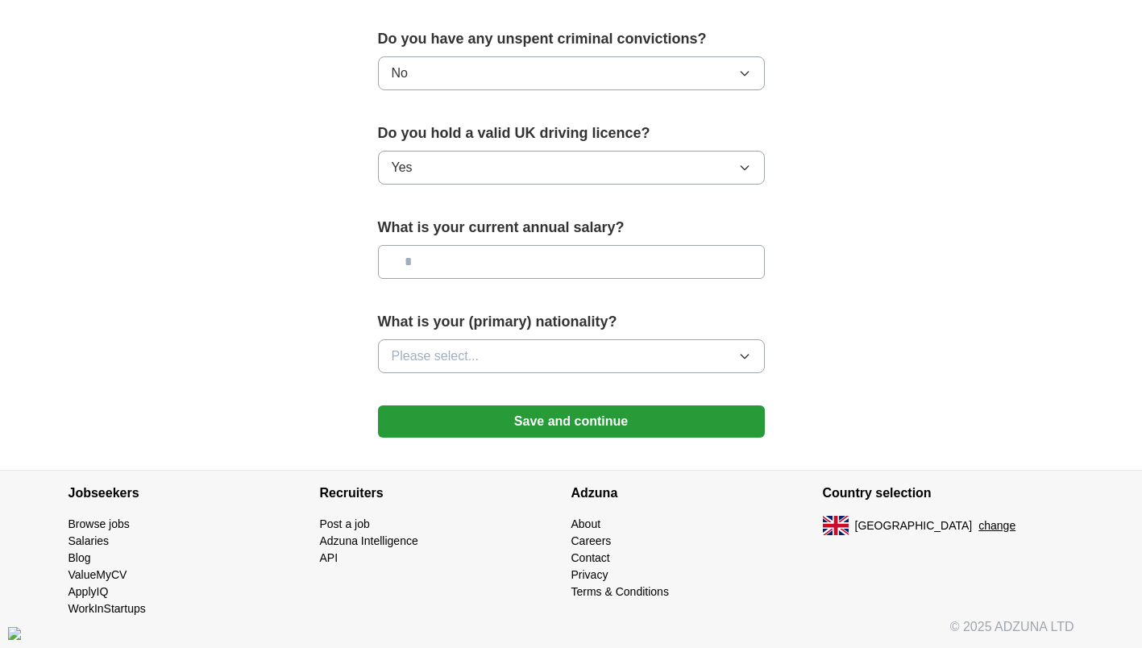
click at [681, 369] on button "Please select..." at bounding box center [571, 356] width 387 height 34
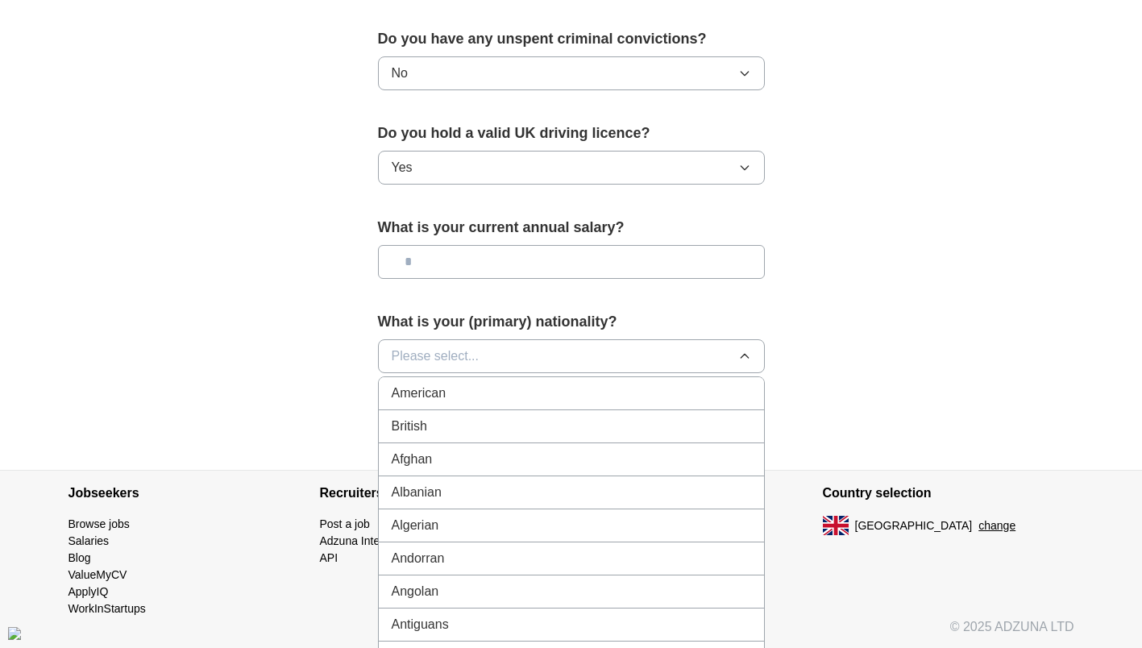
click at [666, 429] on div "British" at bounding box center [571, 426] width 359 height 19
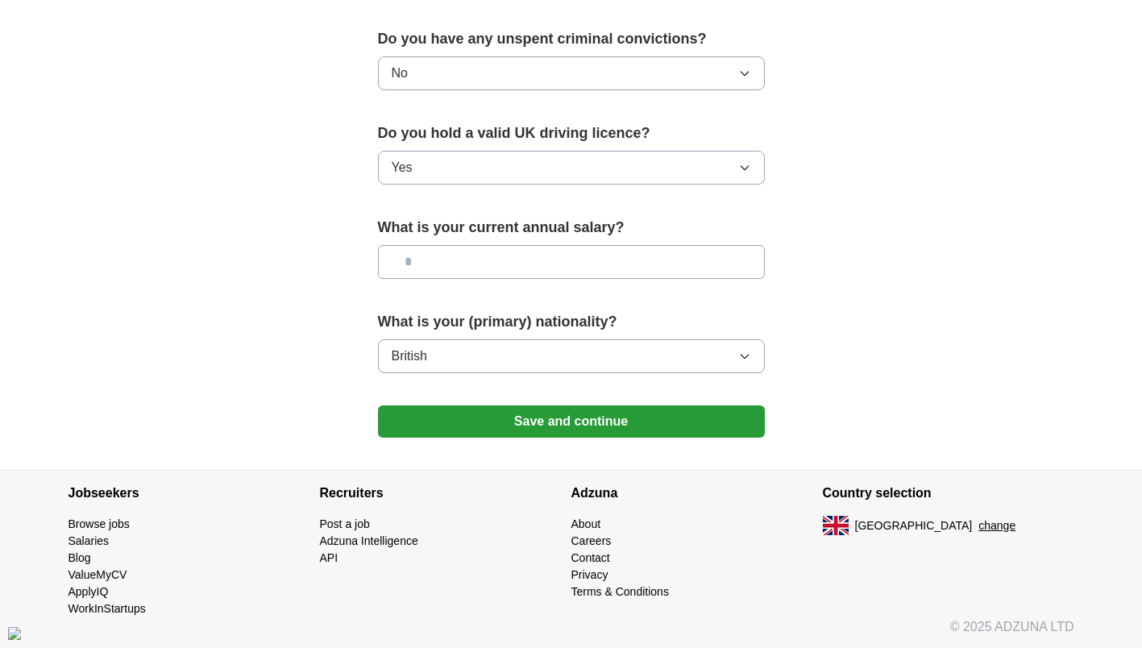
click at [668, 423] on button "Save and continue" at bounding box center [571, 421] width 387 height 32
